Goal: Entertainment & Leisure: Consume media (video, audio)

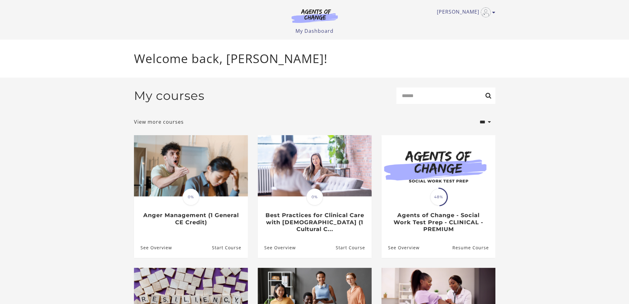
click at [193, 184] on img at bounding box center [191, 165] width 114 height 61
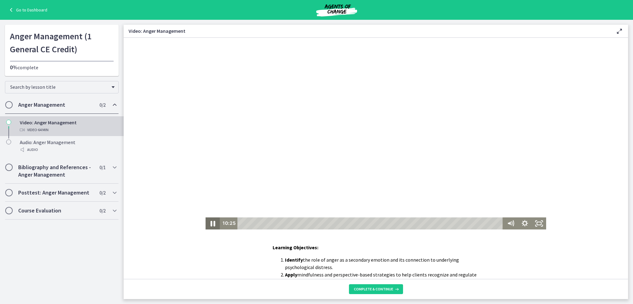
click at [208, 224] on icon "Pause" at bounding box center [212, 223] width 17 height 15
click at [207, 222] on icon "Play Video" at bounding box center [213, 223] width 17 height 15
click at [272, 227] on div "8:18" at bounding box center [371, 223] width 260 height 12
drag, startPoint x: 346, startPoint y: 223, endPoint x: 238, endPoint y: 230, distance: 108.2
click at [238, 229] on html "Click for sound @keyframes VOLUME_SMALL_WAVE_FLASH { 0% { opacity: 0; } 33% { o…" at bounding box center [376, 134] width 505 height 192
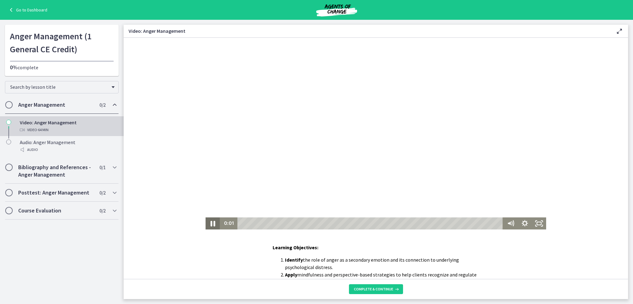
click at [214, 223] on icon "Pause" at bounding box center [212, 223] width 17 height 15
